Goal: Navigation & Orientation: Find specific page/section

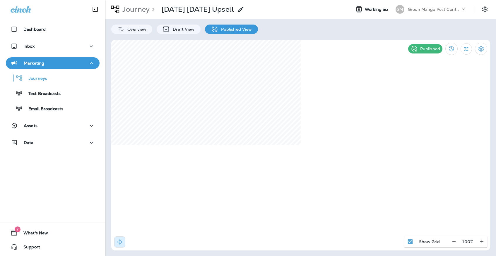
click at [425, 12] on div "Green Mango Pest Control" at bounding box center [434, 9] width 53 height 9
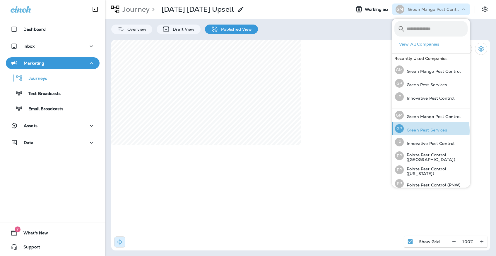
click at [421, 131] on p "Green Pest Services" at bounding box center [425, 130] width 43 height 5
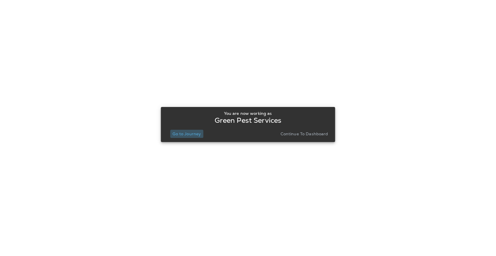
click at [191, 133] on p "Go to Journey" at bounding box center [186, 134] width 28 height 5
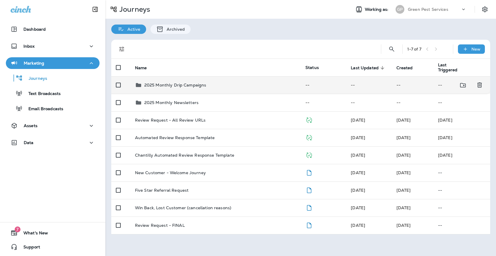
click at [195, 83] on p "2025 Monthly Drip Campaigns" at bounding box center [175, 85] width 62 height 5
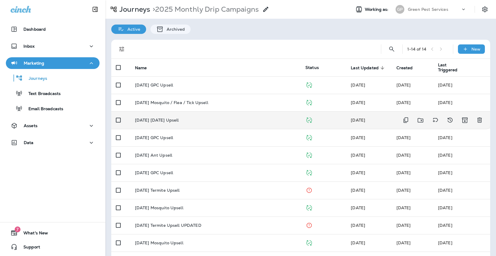
click at [189, 118] on div "[DATE] [DATE] Upsell" at bounding box center [215, 120] width 161 height 5
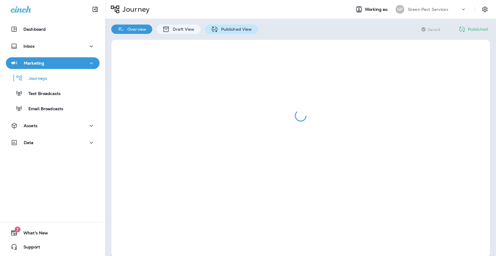
click at [215, 28] on icon at bounding box center [215, 29] width 6 height 6
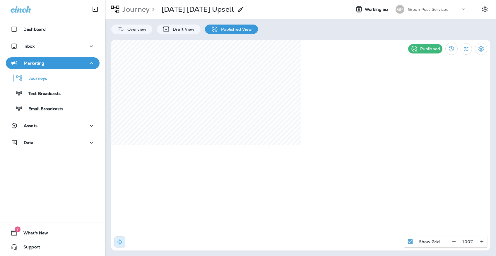
click at [406, 11] on div "GP" at bounding box center [400, 9] width 16 height 9
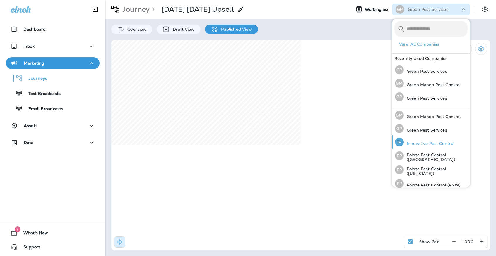
click at [421, 148] on div "IP Innovative Pest Control" at bounding box center [424, 142] width 64 height 13
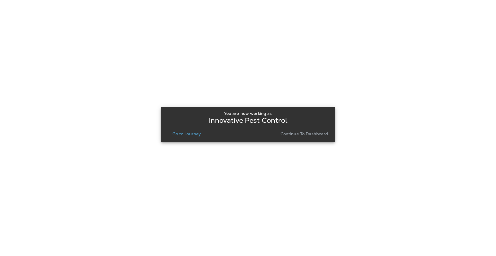
click at [190, 137] on button "Go to Journey" at bounding box center [186, 134] width 33 height 8
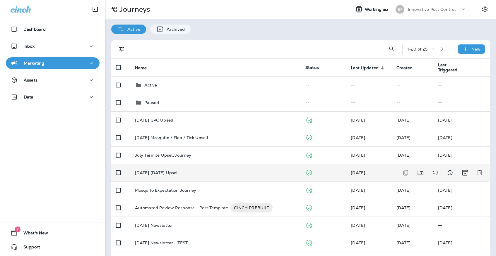
click at [179, 171] on p "[DATE] [DATE] Upsell" at bounding box center [157, 173] width 44 height 5
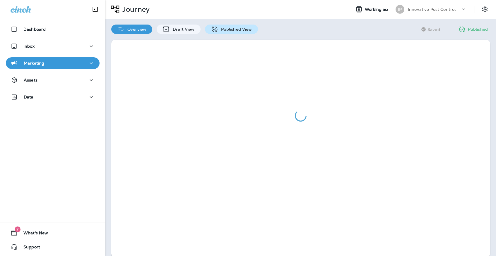
click at [221, 29] on p "Published View" at bounding box center [235, 29] width 34 height 5
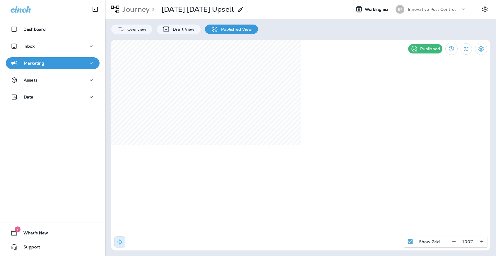
click at [407, 11] on div "IP" at bounding box center [400, 9] width 16 height 9
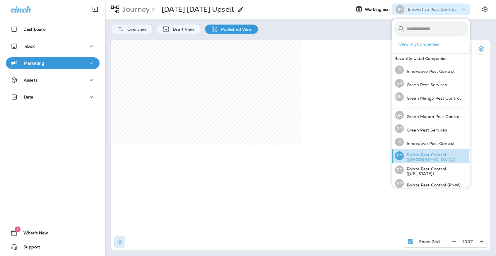
click at [406, 157] on p "Pointe Pest Control ([GEOGRAPHIC_DATA])" at bounding box center [436, 157] width 64 height 9
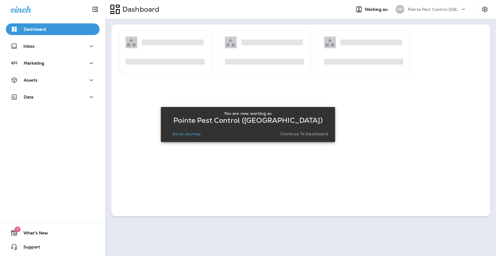
click at [203, 131] on button "Go to Journey" at bounding box center [186, 134] width 33 height 8
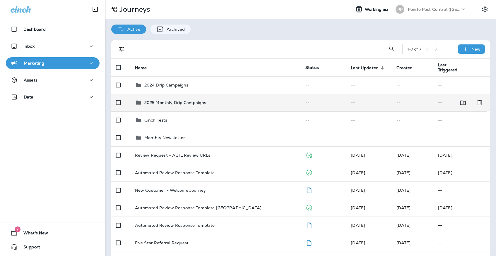
click at [206, 101] on div "2025 Monthly Drip Campaigns" at bounding box center [215, 102] width 161 height 7
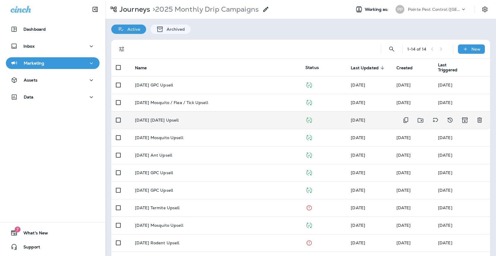
click at [200, 120] on td "[DATE] [DATE] Upsell" at bounding box center [215, 121] width 170 height 18
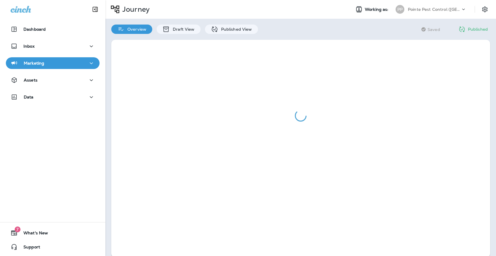
click at [220, 24] on div "Overview Draft View Published View" at bounding box center [184, 26] width 158 height 15
click at [219, 27] on p "Published View" at bounding box center [235, 29] width 34 height 5
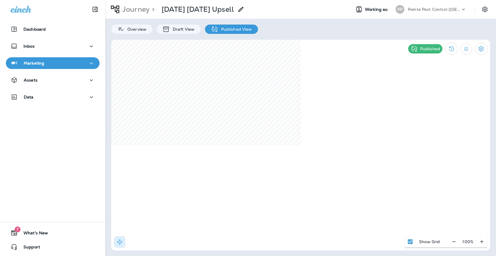
click at [404, 7] on div "PP" at bounding box center [399, 9] width 9 height 9
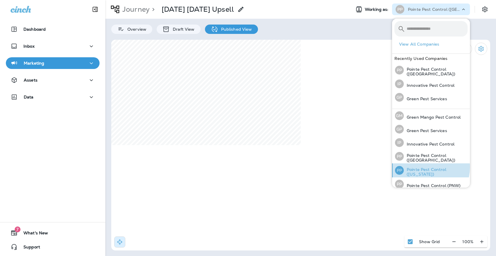
click at [421, 167] on p "Pointe Pest Control ([US_STATE])" at bounding box center [436, 171] width 64 height 9
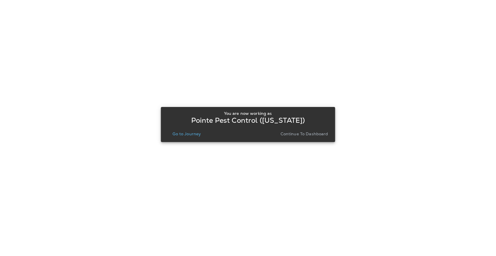
click at [191, 136] on p "Go to Journey" at bounding box center [186, 134] width 28 height 5
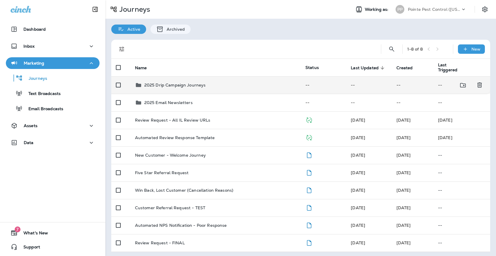
click at [186, 85] on td "2025 Drip Campaign Journeys" at bounding box center [215, 85] width 170 height 18
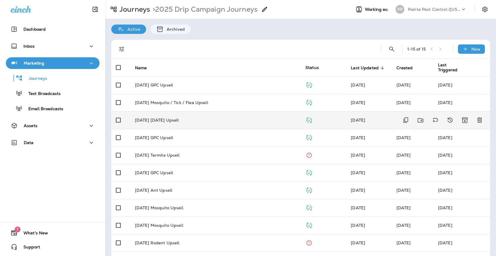
click at [181, 122] on td "[DATE] [DATE] Upsell" at bounding box center [215, 121] width 170 height 18
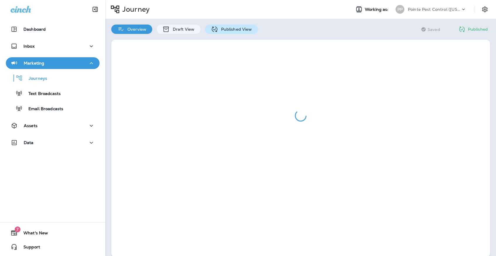
click at [216, 25] on div "Published View" at bounding box center [231, 29] width 53 height 9
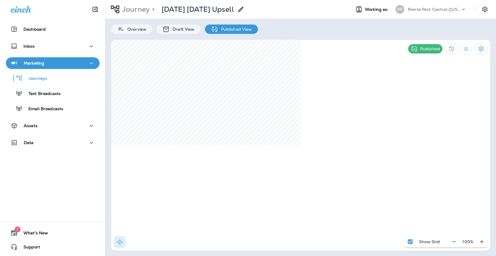
click at [408, 8] on p "Pointe Pest Control ([US_STATE])" at bounding box center [434, 9] width 53 height 5
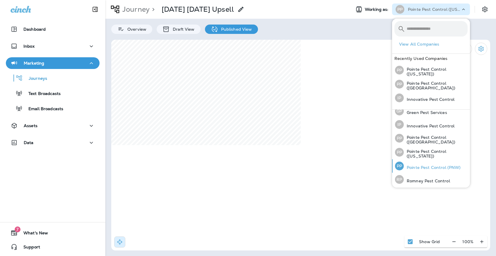
scroll to position [18, 0]
click at [416, 167] on p "Pointe Pest Control (PNW)" at bounding box center [432, 168] width 57 height 5
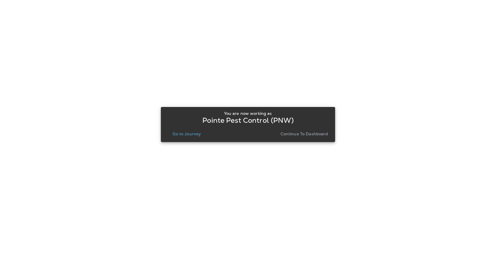
click at [179, 132] on p "Go to Journey" at bounding box center [186, 134] width 28 height 5
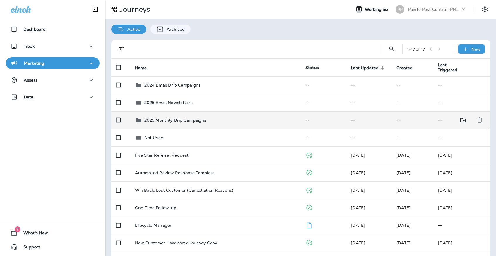
click at [188, 119] on p "2025 Monthly Drip Campaigns" at bounding box center [175, 120] width 62 height 5
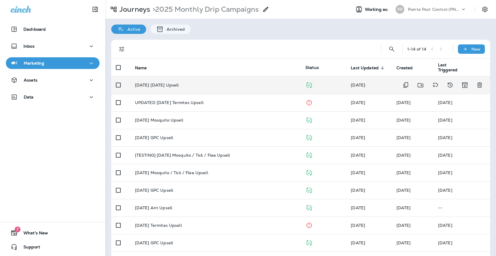
click at [186, 78] on td "[DATE] [DATE] Upsell" at bounding box center [215, 85] width 170 height 18
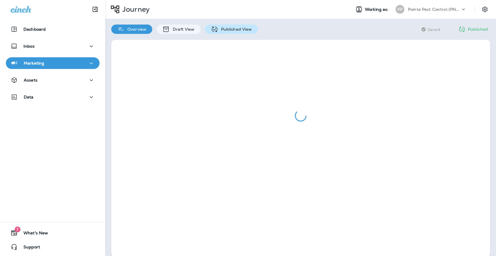
click at [218, 26] on div "Published View" at bounding box center [231, 29] width 53 height 9
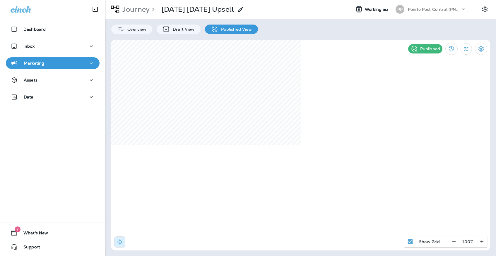
click at [414, 13] on div "Pointe Pest Control (PNW)" at bounding box center [434, 9] width 53 height 9
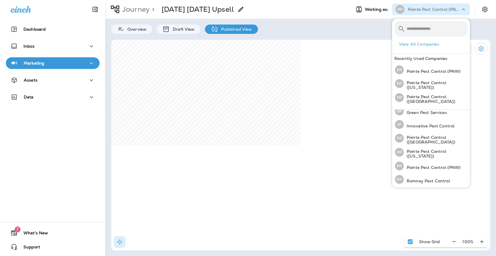
scroll to position [18, 0]
click at [414, 181] on p "Romney Pest Control" at bounding box center [427, 181] width 46 height 5
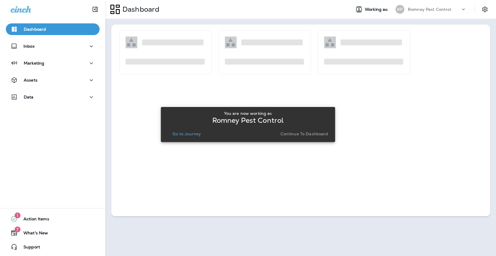
click at [179, 136] on p "Go to Journey" at bounding box center [186, 134] width 28 height 5
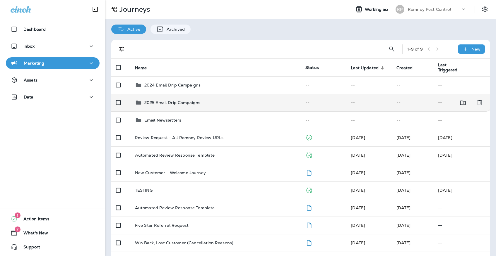
click at [176, 102] on div "2025 Email Drip Campaigns" at bounding box center [172, 102] width 56 height 7
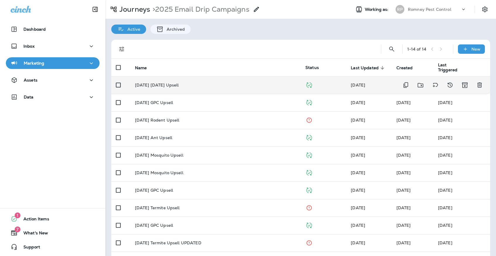
click at [184, 79] on td "[DATE] [DATE] Upsell" at bounding box center [215, 85] width 170 height 18
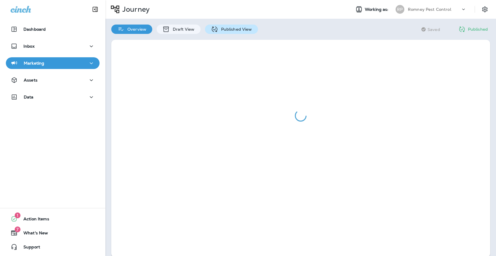
click at [237, 31] on p "Published View" at bounding box center [235, 29] width 34 height 5
